Goal: Task Accomplishment & Management: Manage account settings

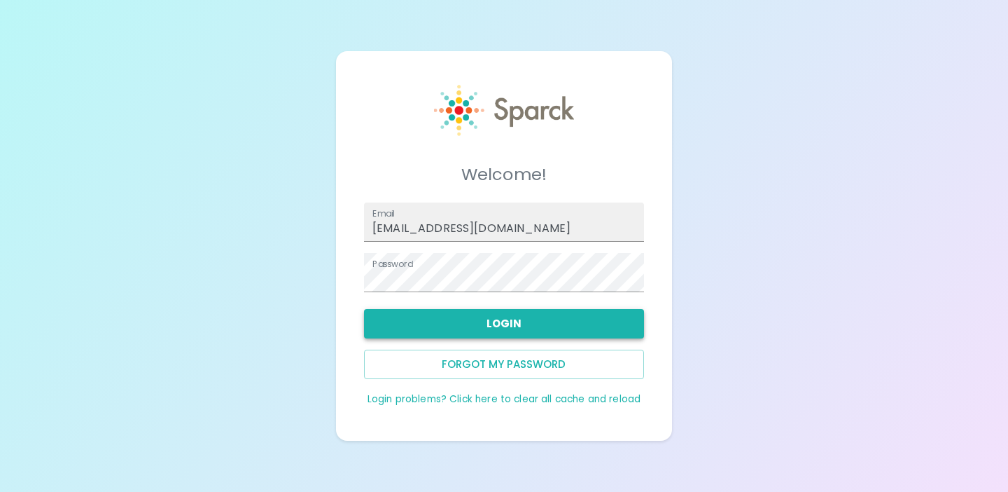
click at [461, 327] on button "Login" at bounding box center [504, 323] width 280 height 29
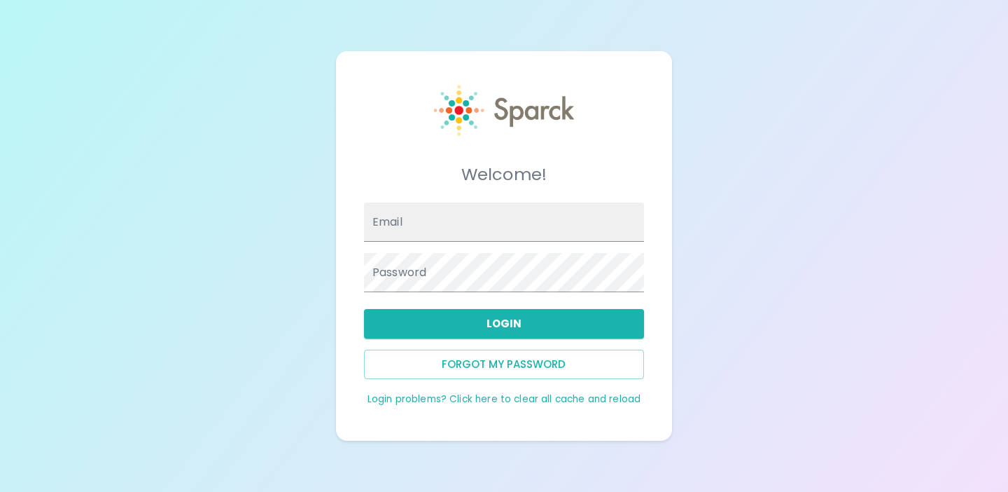
type input "admin@sparckco.com"
click at [508, 398] on link "Login problems? Click here to clear all cache and reload" at bounding box center [504, 398] width 273 height 13
type input "admin@sparckco.com"
click at [512, 326] on button "Login" at bounding box center [504, 323] width 280 height 29
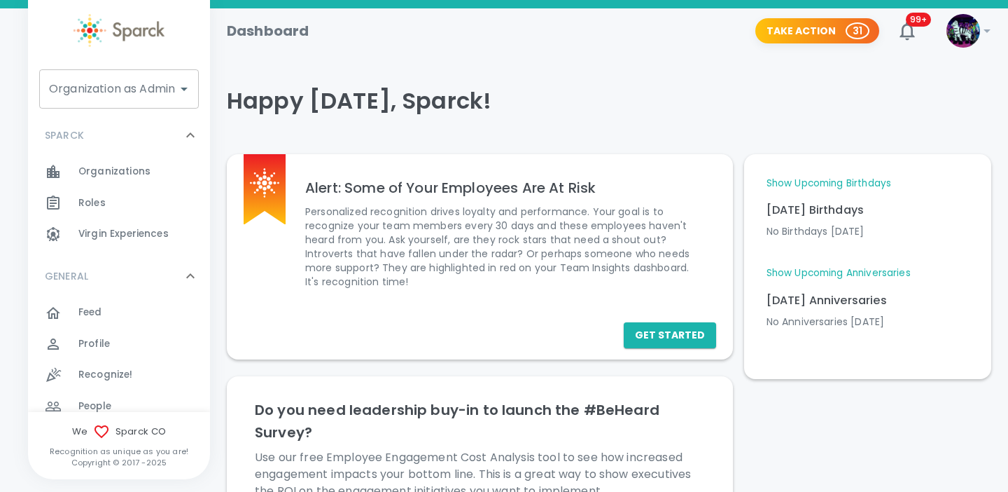
click at [120, 95] on div "Organization as Admin Organization as Admin" at bounding box center [119, 88] width 160 height 39
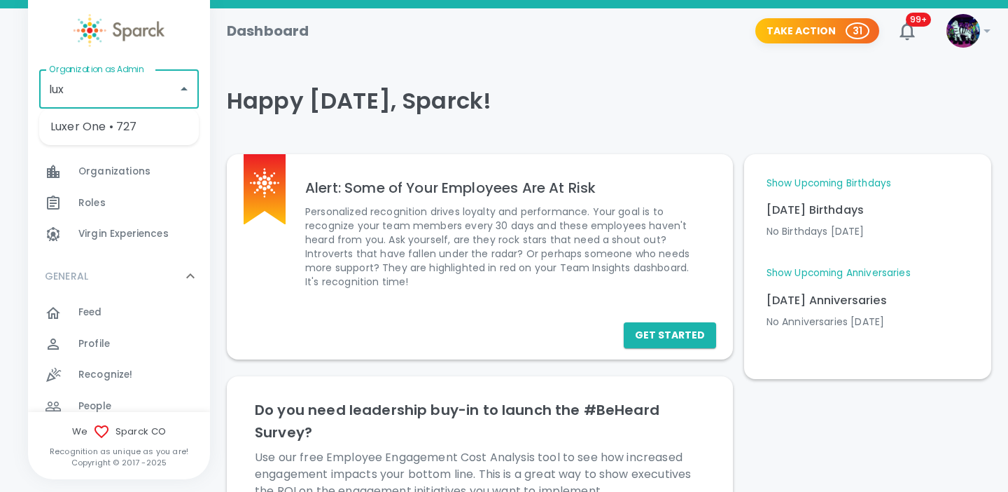
click at [127, 125] on li "Luxer One • 727" at bounding box center [119, 126] width 160 height 25
type input "Luxer One • 727"
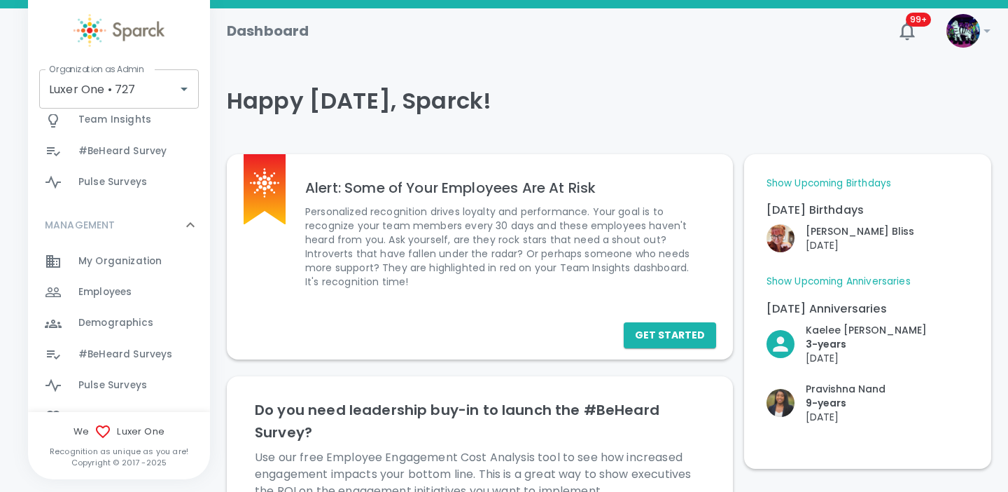
scroll to position [349, 0]
click at [125, 288] on span "Employees" at bounding box center [104, 291] width 53 height 14
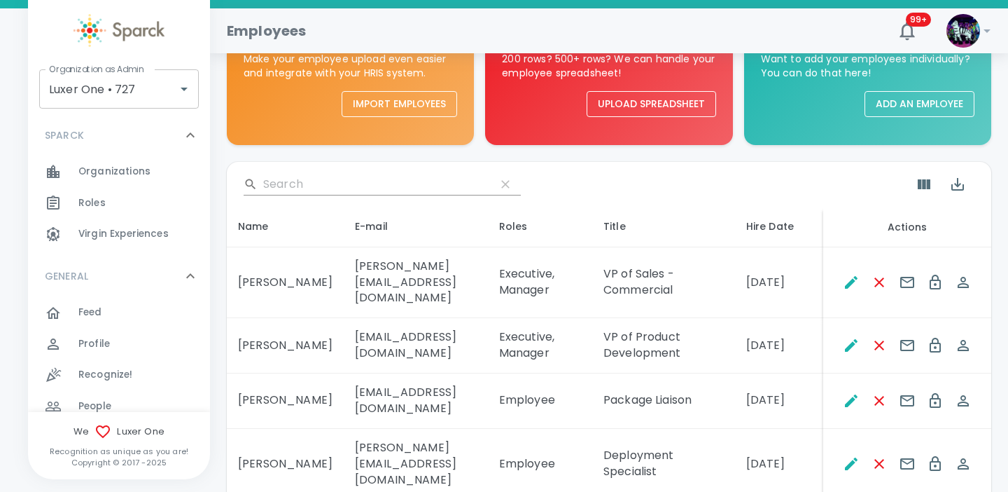
scroll to position [95, 0]
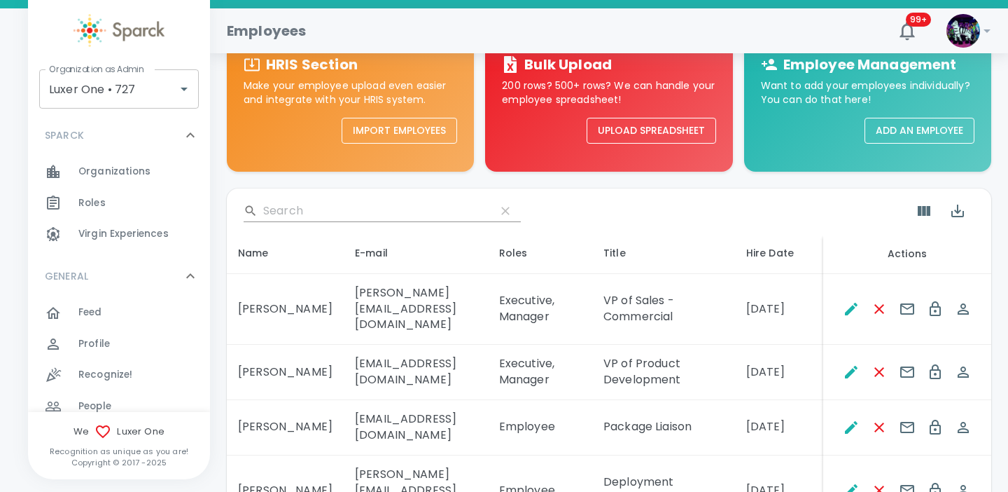
click at [335, 216] on input "Search" at bounding box center [373, 211] width 221 height 22
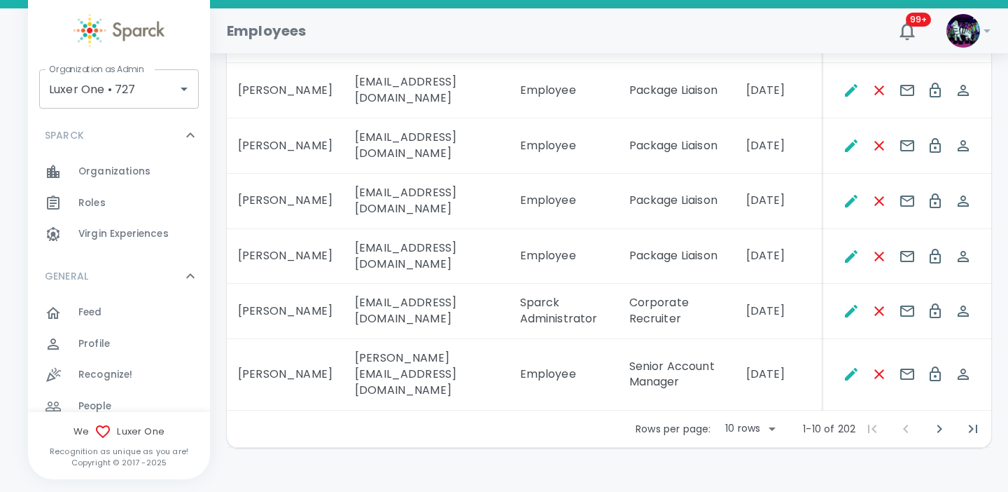
scroll to position [560, 0]
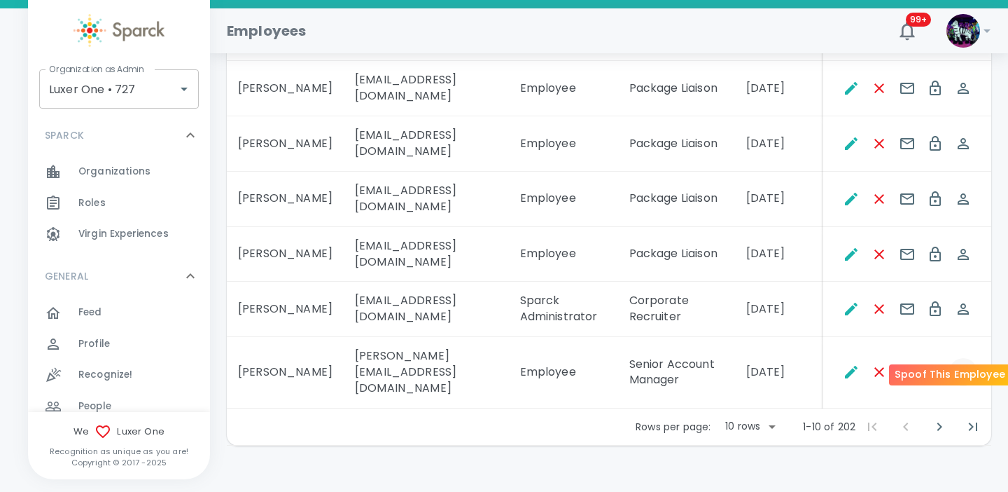
type input "an"
click at [972, 363] on icon "Spoof This Employee" at bounding box center [963, 371] width 17 height 17
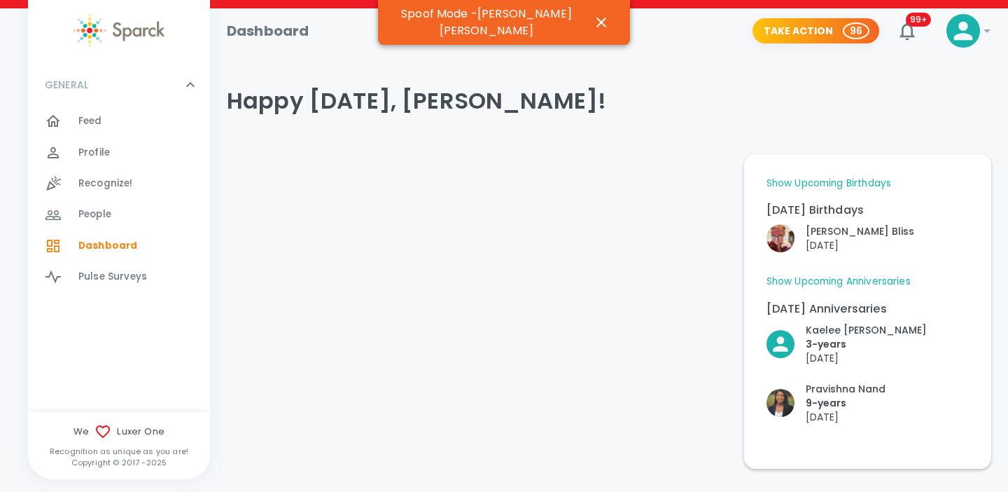
click at [117, 157] on div "Profile 0" at bounding box center [144, 153] width 132 height 20
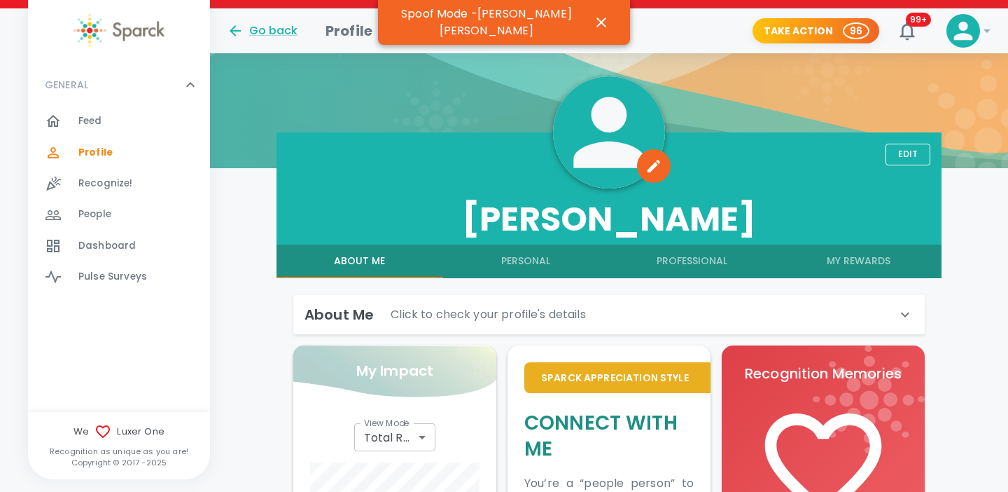
scroll to position [162, 0]
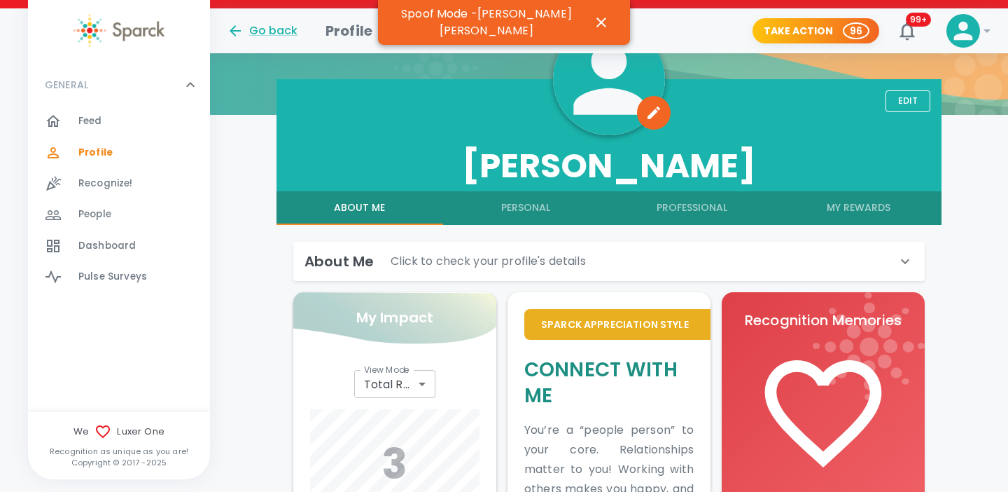
click at [852, 204] on button "My Rewards" at bounding box center [859, 208] width 167 height 34
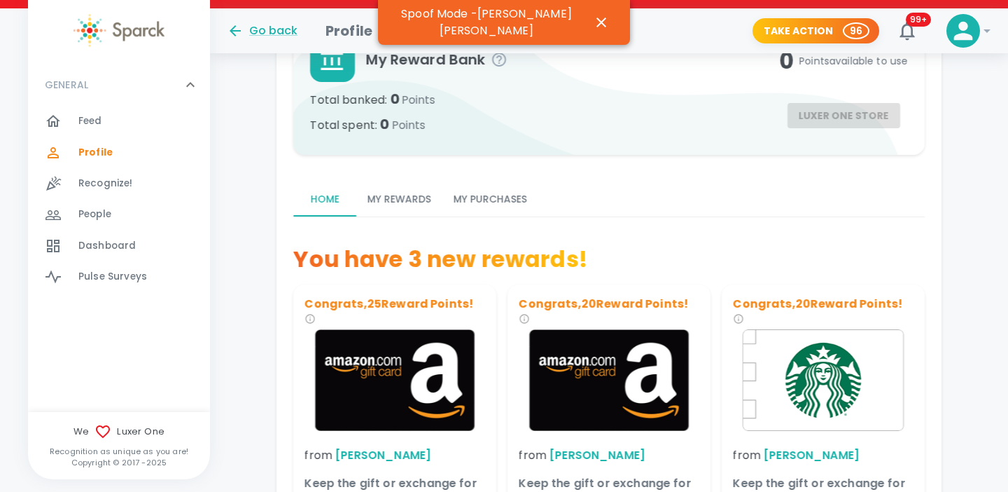
scroll to position [387, 0]
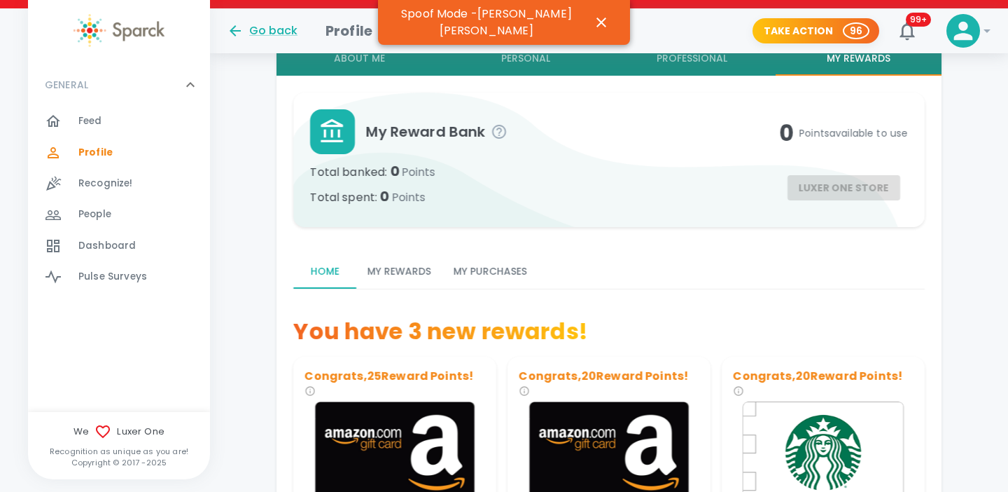
click at [482, 285] on button "My Purchases" at bounding box center [491, 272] width 96 height 34
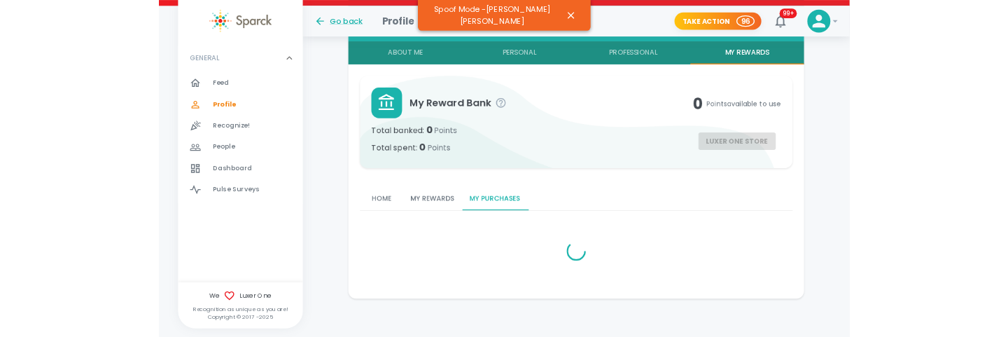
scroll to position [266, 0]
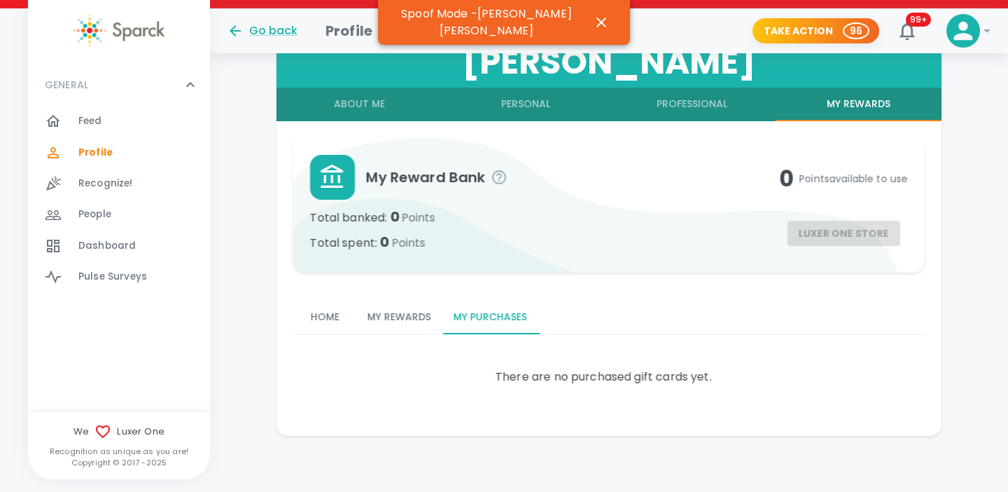
click at [415, 307] on button "My Rewards" at bounding box center [399, 317] width 86 height 34
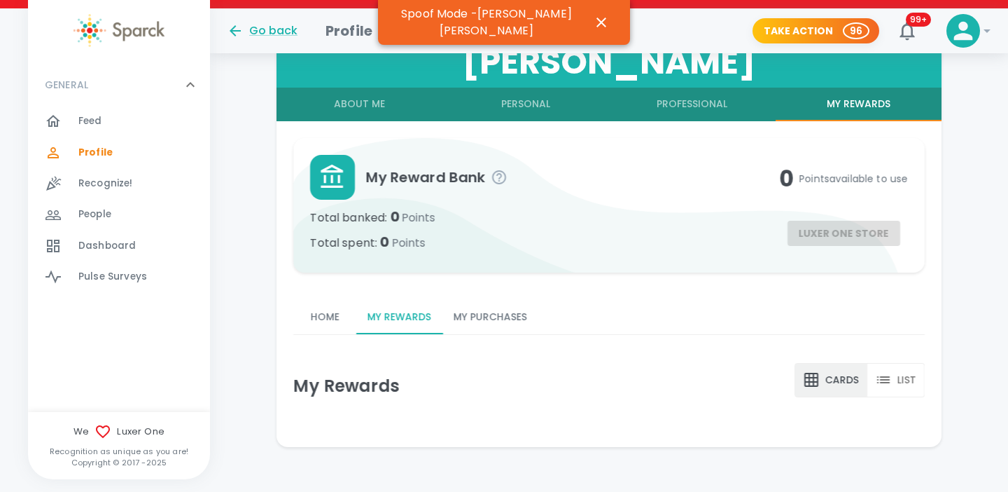
click at [473, 319] on button "My Purchases" at bounding box center [491, 317] width 96 height 34
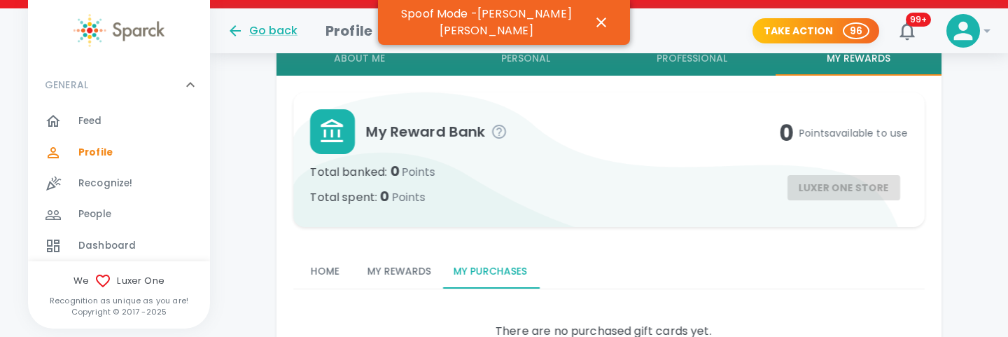
scroll to position [335, 0]
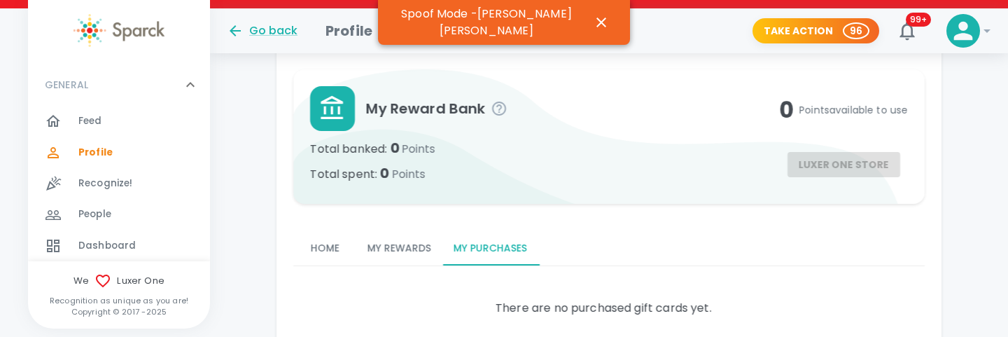
click at [401, 237] on button "My Rewards" at bounding box center [399, 249] width 86 height 34
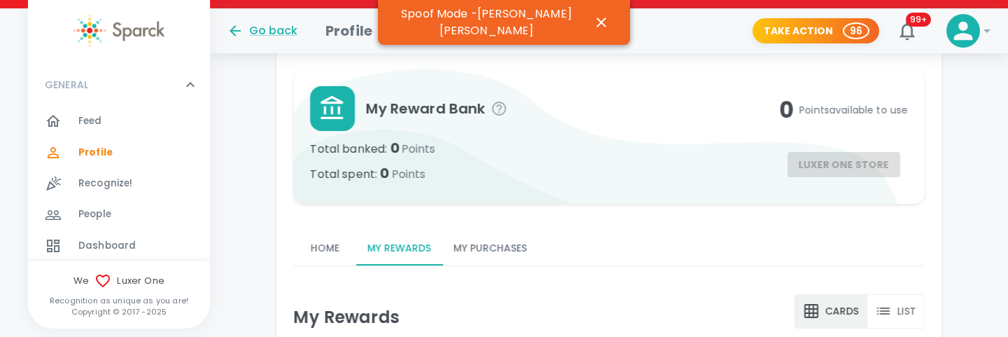
click at [324, 254] on button "Home" at bounding box center [324, 249] width 63 height 34
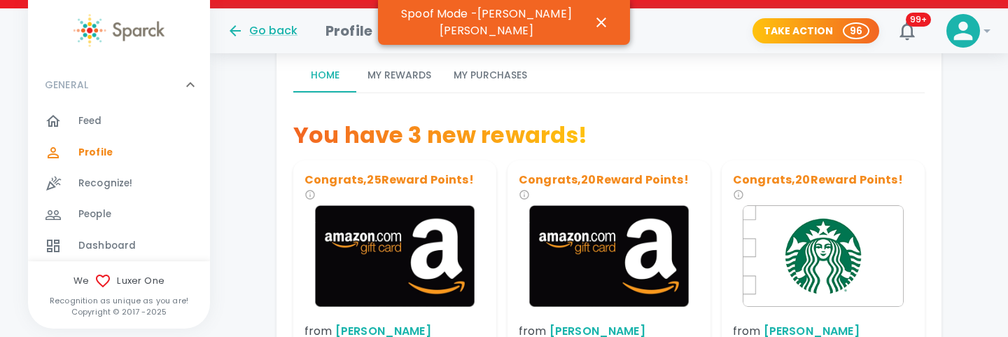
scroll to position [436, 0]
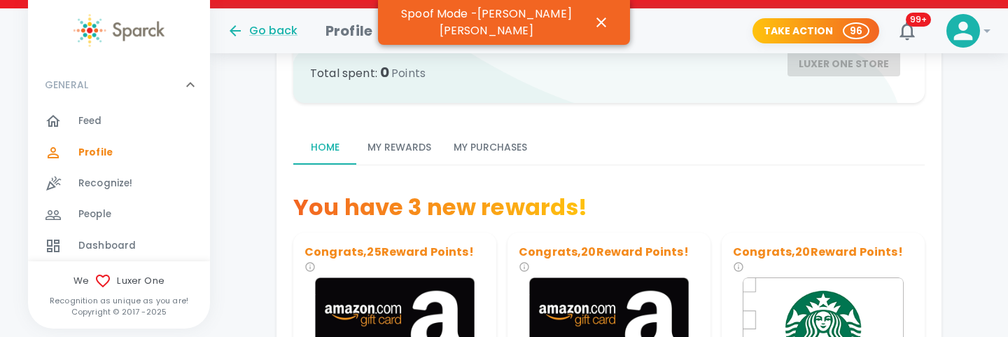
click at [499, 142] on button "My Purchases" at bounding box center [491, 148] width 96 height 34
